Goal: Download file/media

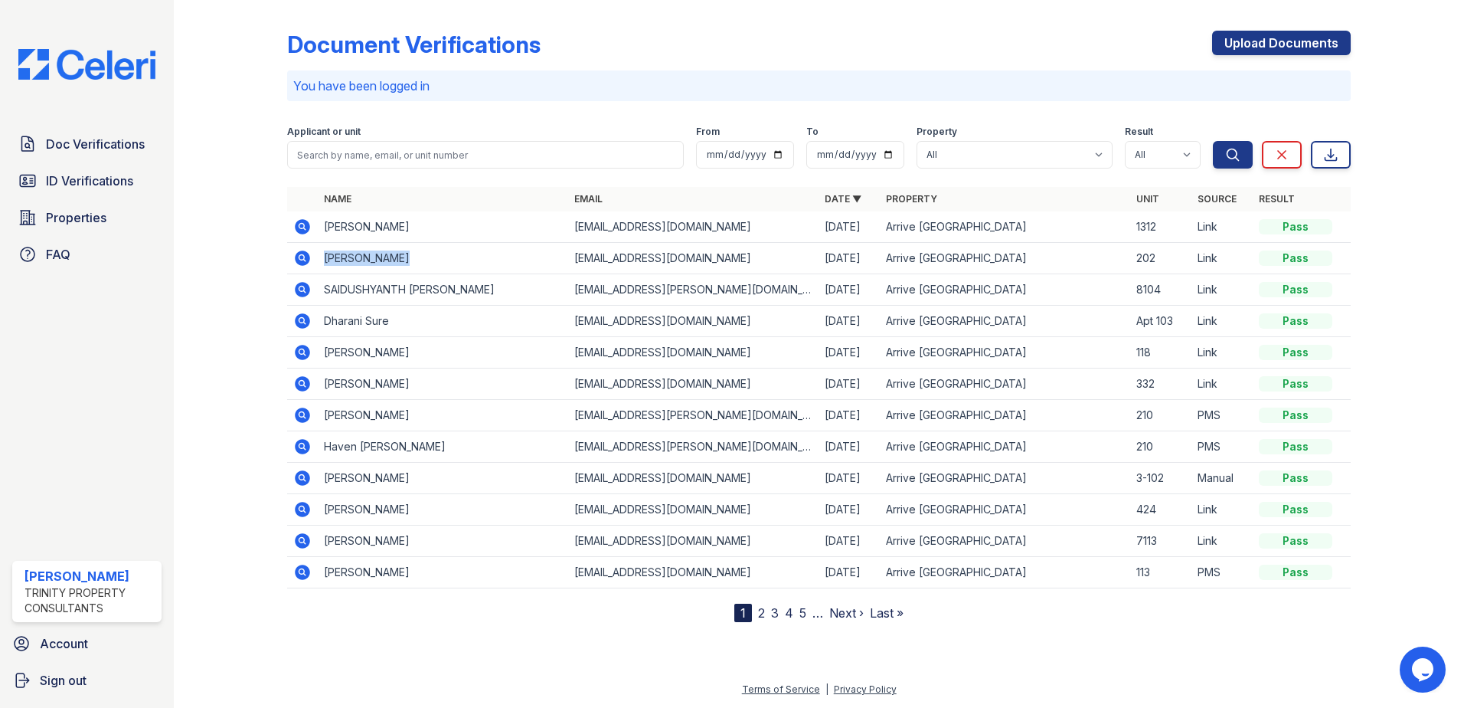
drag, startPoint x: 324, startPoint y: 253, endPoint x: 410, endPoint y: 254, distance: 86.5
click at [414, 253] on td "Jesse Lebsack" at bounding box center [443, 258] width 250 height 31
drag, startPoint x: 410, startPoint y: 254, endPoint x: 389, endPoint y: 260, distance: 22.1
copy td "Jesse Lebsack"
click at [307, 262] on icon at bounding box center [302, 257] width 15 height 15
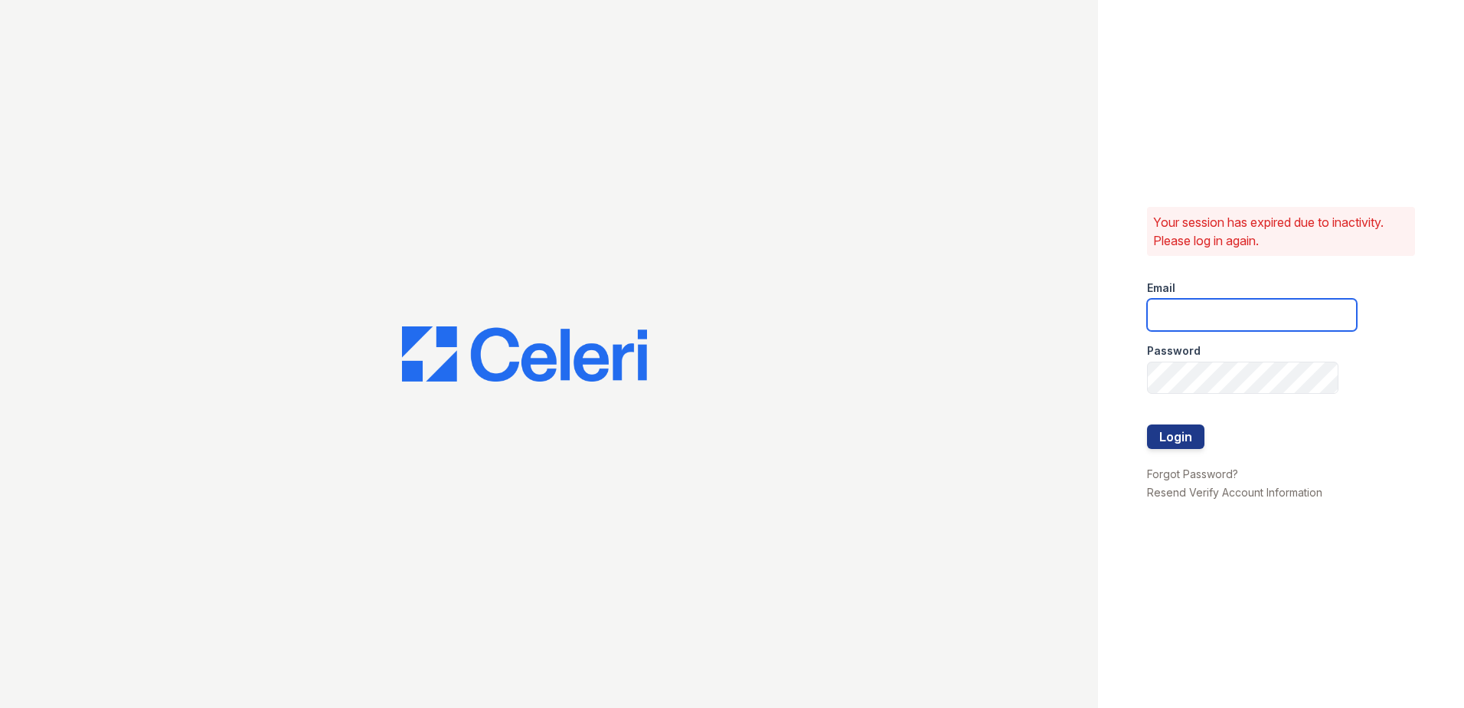
type input "[EMAIL_ADDRESS][DOMAIN_NAME]"
click at [1173, 423] on div at bounding box center [1252, 409] width 210 height 31
click at [1177, 440] on button "Login" at bounding box center [1175, 436] width 57 height 25
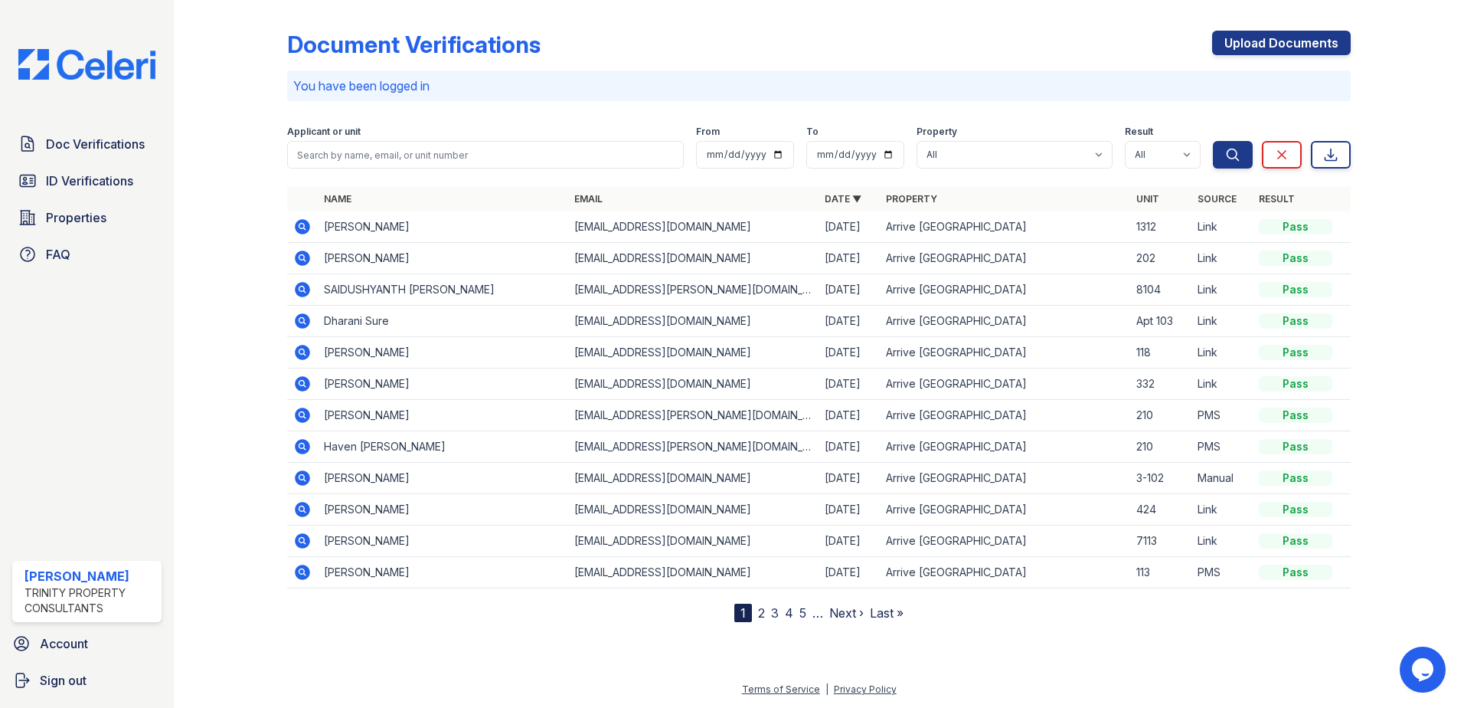
click at [306, 256] on icon at bounding box center [302, 257] width 15 height 15
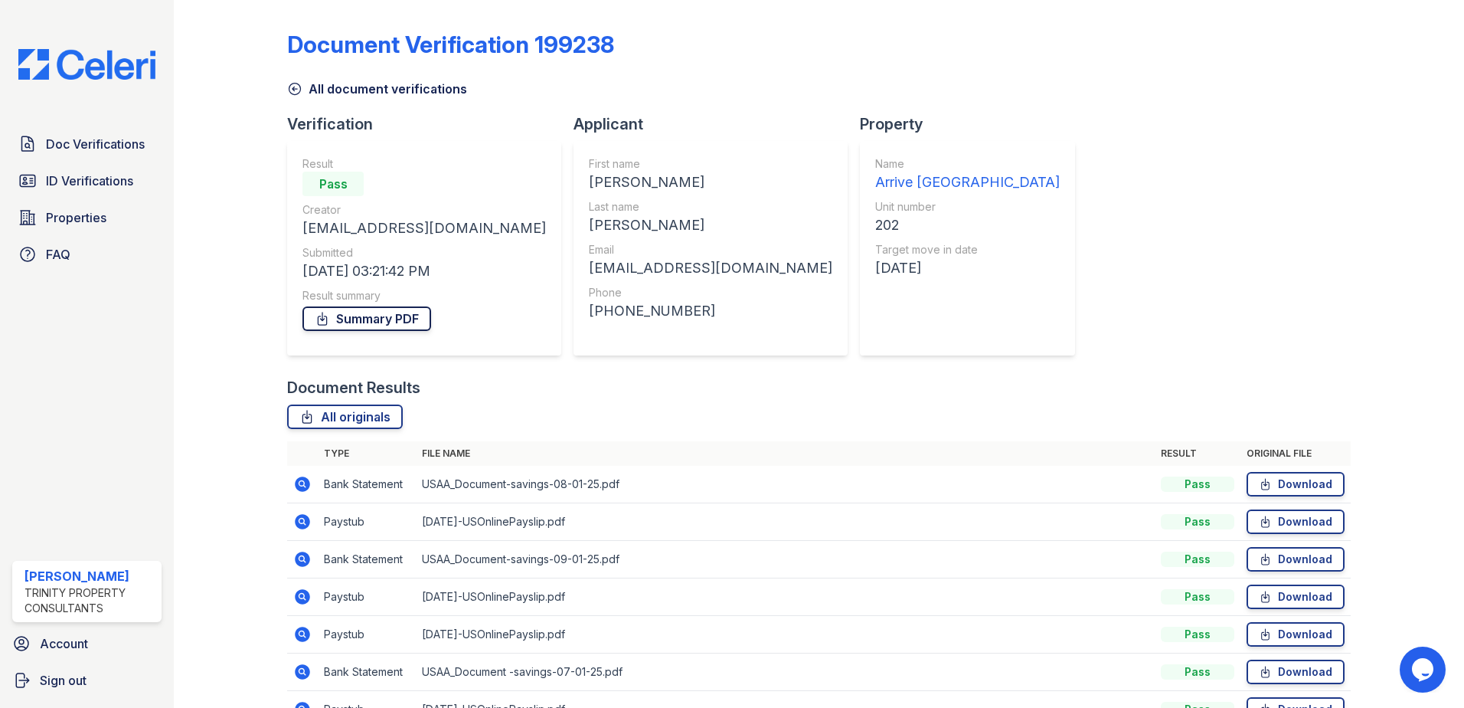
click at [373, 322] on link "Summary PDF" at bounding box center [366, 318] width 129 height 25
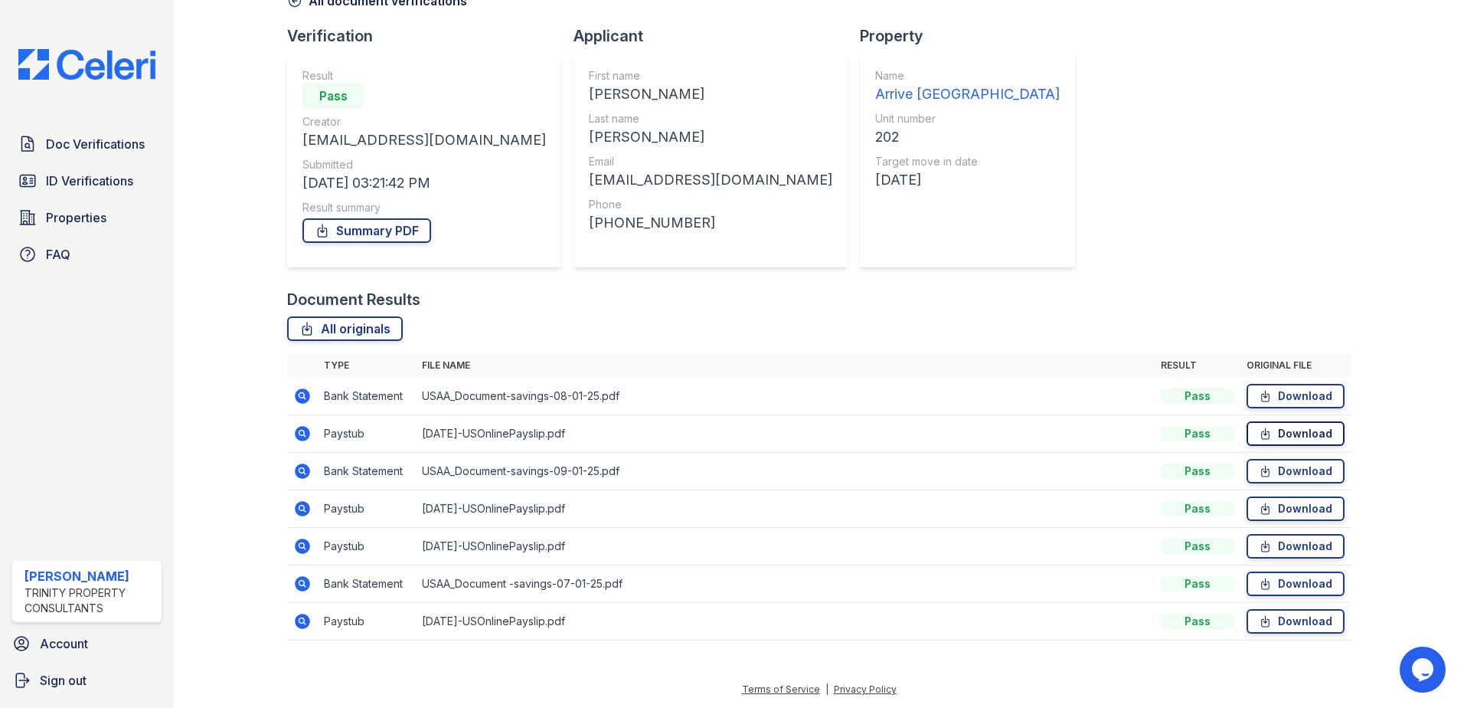
click at [1304, 433] on link "Download" at bounding box center [1296, 433] width 98 height 25
click at [1312, 506] on link "Download" at bounding box center [1296, 508] width 98 height 25
click at [1296, 550] on link "Download" at bounding box center [1296, 546] width 98 height 25
click at [1299, 614] on link "Download" at bounding box center [1296, 621] width 98 height 25
click at [75, 146] on span "Doc Verifications" at bounding box center [95, 144] width 99 height 18
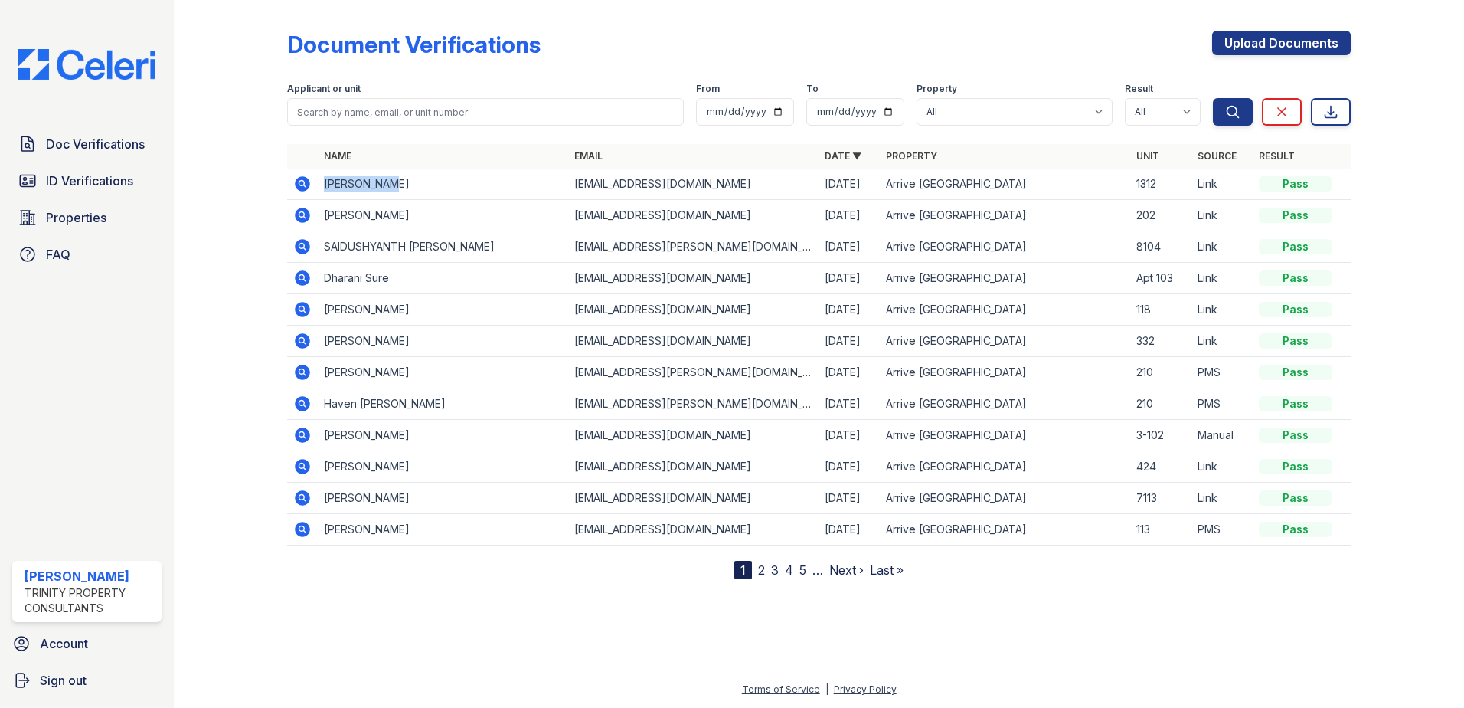
drag, startPoint x: 329, startPoint y: 181, endPoint x: 387, endPoint y: 181, distance: 58.2
click at [387, 181] on td "Laura Stark" at bounding box center [443, 183] width 250 height 31
drag, startPoint x: 387, startPoint y: 181, endPoint x: 367, endPoint y: 181, distance: 20.7
copy td "Laura Stark"
click at [298, 189] on icon at bounding box center [302, 183] width 15 height 15
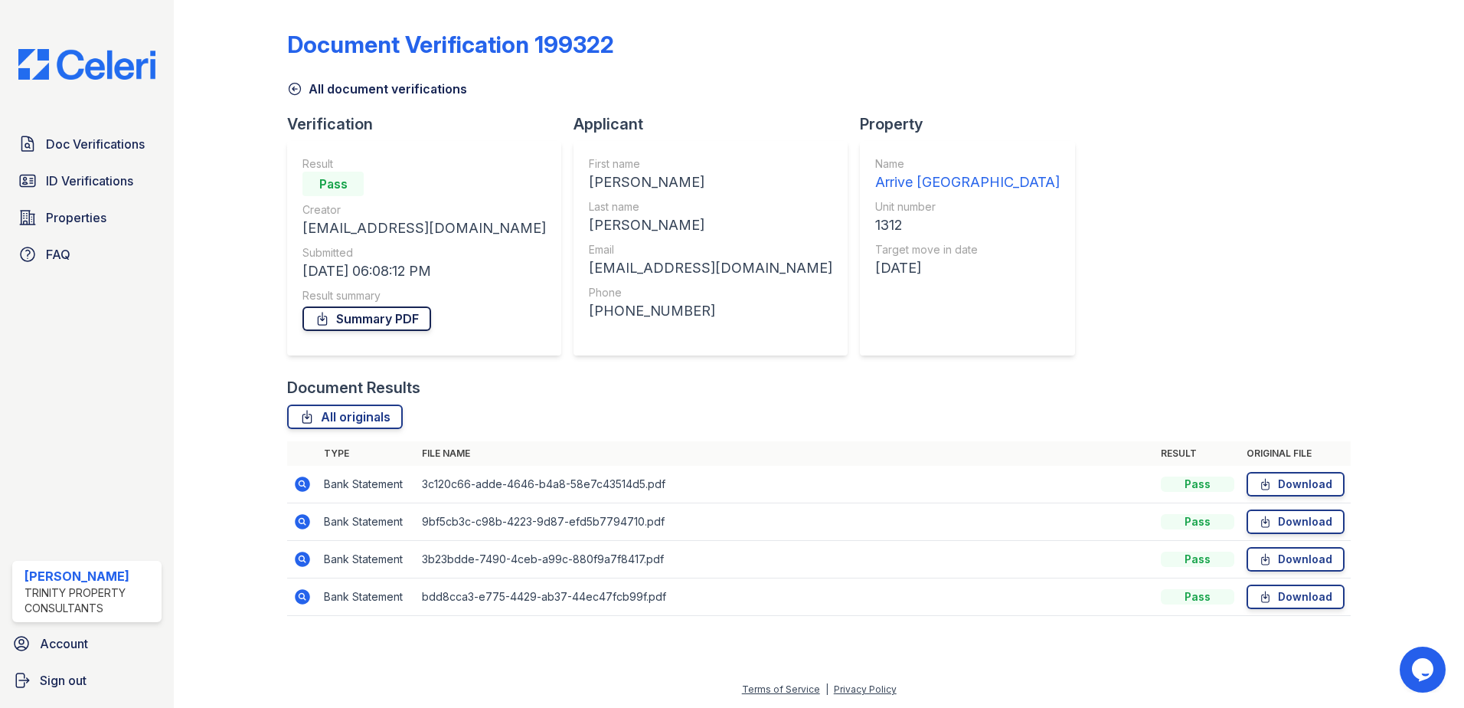
click at [370, 322] on link "Summary PDF" at bounding box center [366, 318] width 129 height 25
click at [1293, 480] on link "Download" at bounding box center [1296, 484] width 98 height 25
click at [1306, 528] on link "Download" at bounding box center [1296, 521] width 98 height 25
click at [1299, 557] on link "Download" at bounding box center [1296, 559] width 98 height 25
click at [1299, 597] on link "Download" at bounding box center [1296, 596] width 98 height 25
